Goal: Find contact information: Find contact information

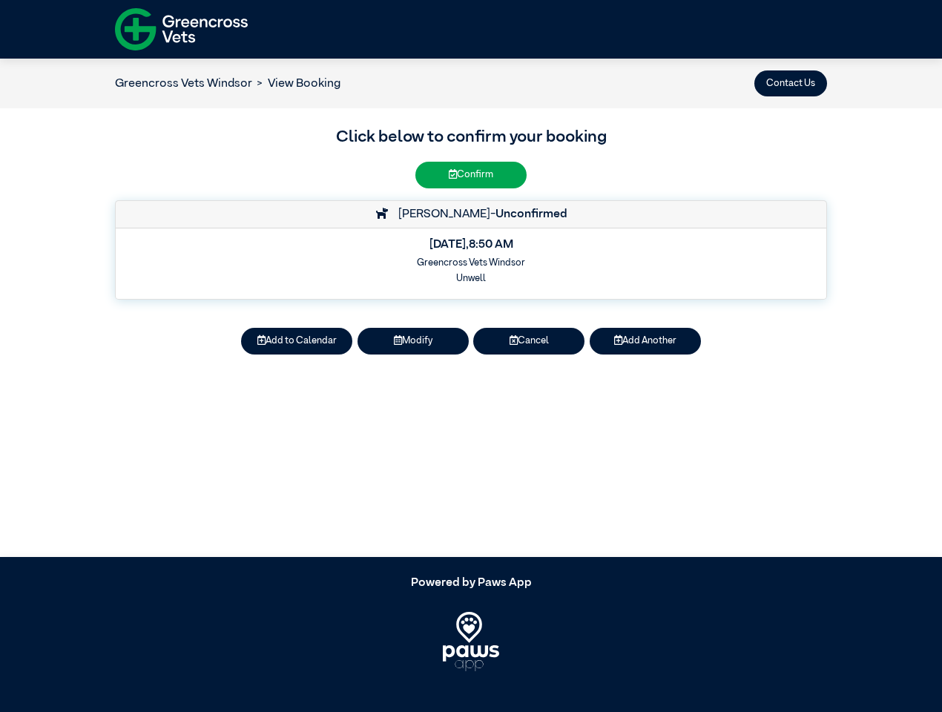
click at [790, 83] on button "Contact Us" at bounding box center [790, 83] width 73 height 26
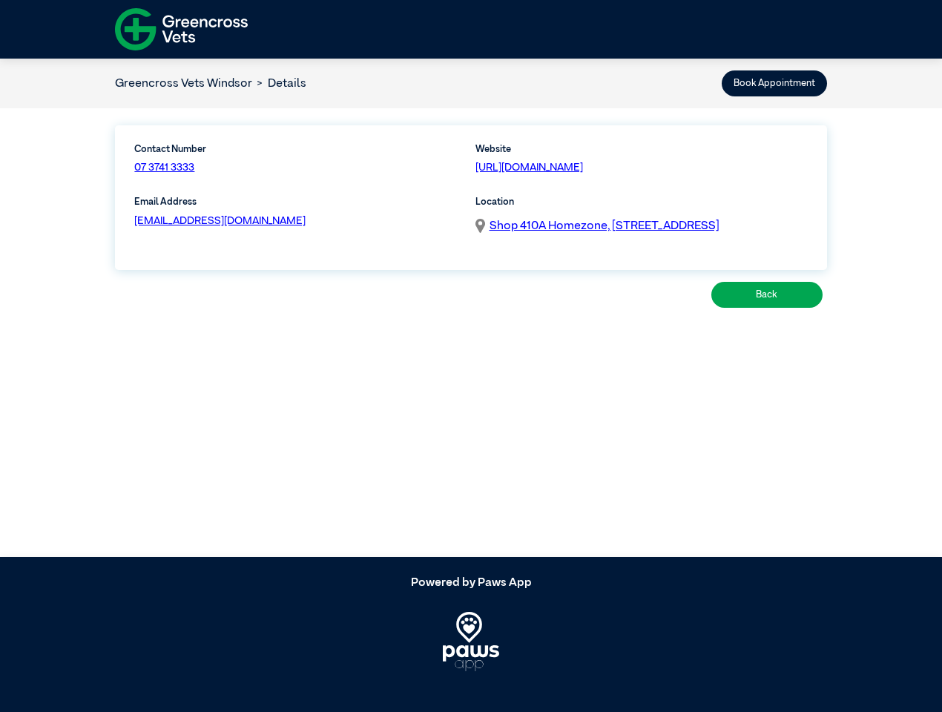
click at [297, 331] on div "Contact Number 07 3741 3333 Website [URL][DOMAIN_NAME] Email Address [EMAIL_ADD…" at bounding box center [471, 219] width 942 height 223
click at [413, 331] on div "Contact Number 07 3741 3333 Website [URL][DOMAIN_NAME] Email Address [EMAIL_ADD…" at bounding box center [471, 219] width 942 height 223
click at [529, 331] on div "Contact Number 07 3741 3333 Website [URL][DOMAIN_NAME] Email Address [EMAIL_ADD…" at bounding box center [471, 219] width 942 height 223
click at [645, 331] on div "Contact Number 07 3741 3333 Website [URL][DOMAIN_NAME] Email Address [EMAIL_ADD…" at bounding box center [471, 219] width 942 height 223
